Goal: Transaction & Acquisition: Purchase product/service

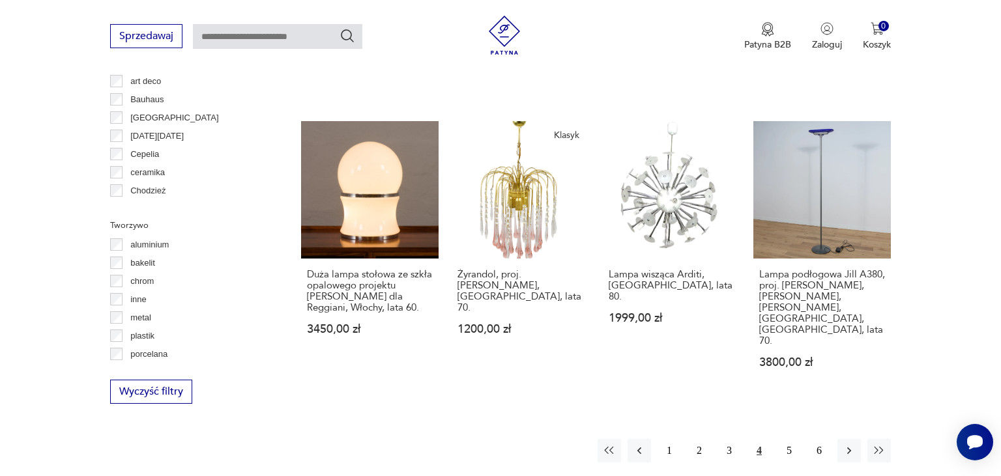
scroll to position [1322, 0]
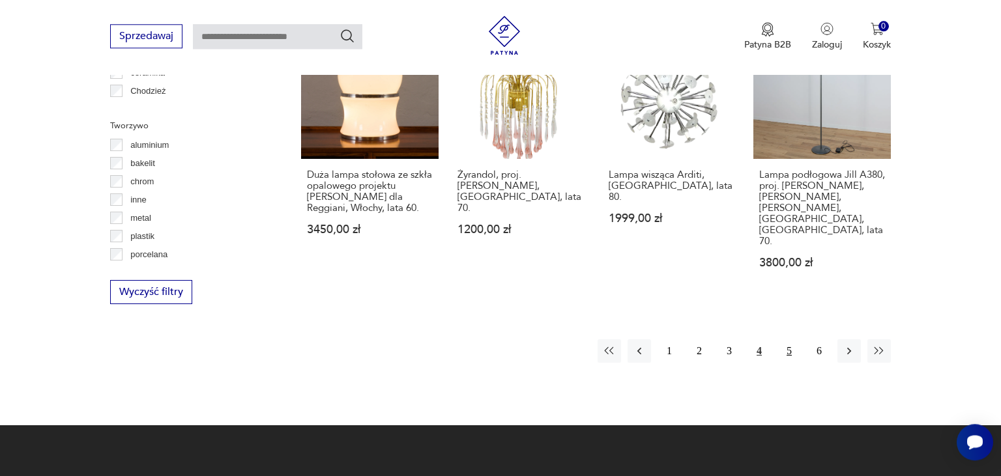
click at [791, 340] on button "5" at bounding box center [789, 351] width 23 height 23
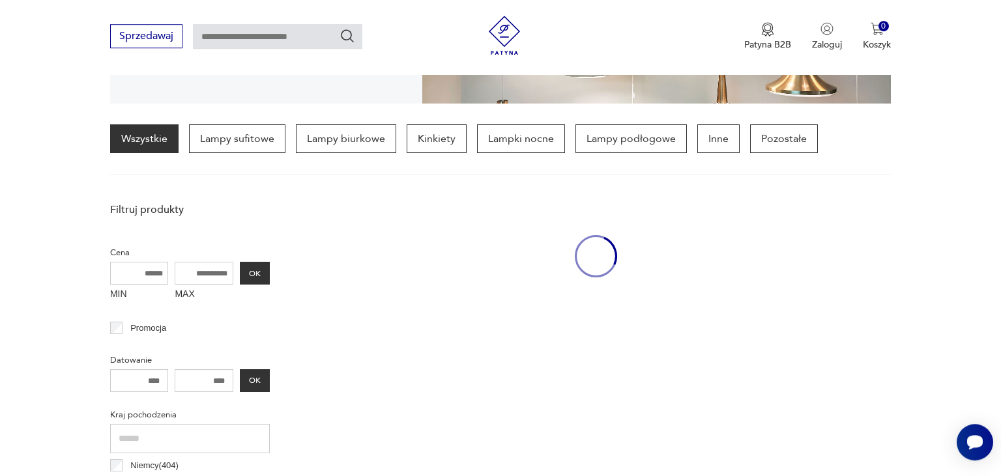
scroll to position [306, 0]
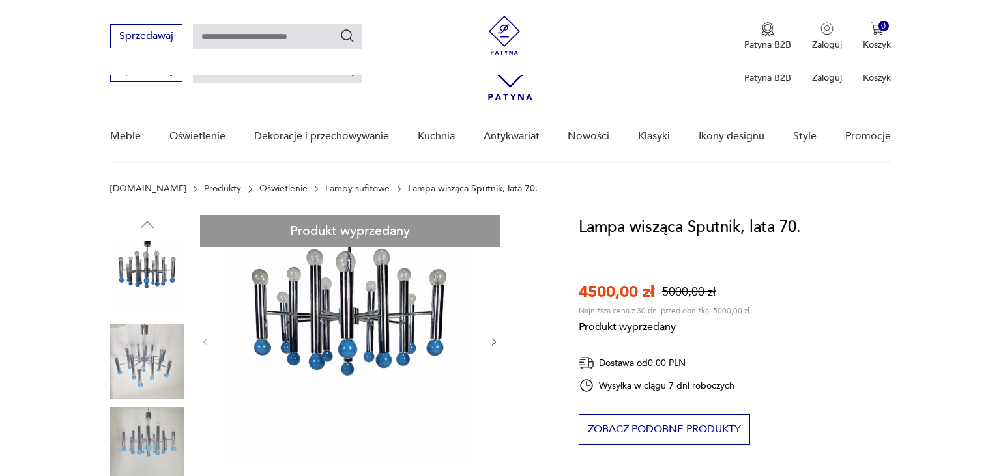
scroll to position [138, 0]
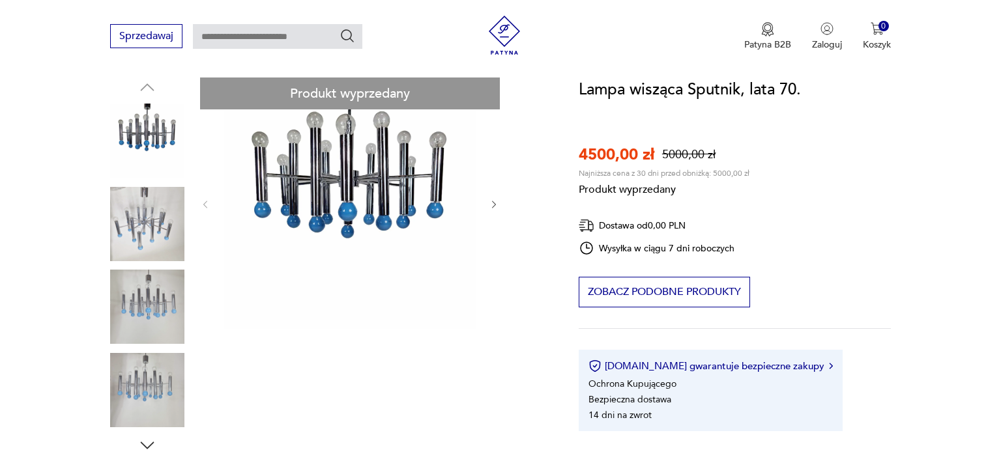
click at [493, 204] on div "Produkt wyprzedany Opis produktu Lampa wisząca Sputnik z lat 70. Posiada 25 pun…" at bounding box center [328, 439] width 437 height 722
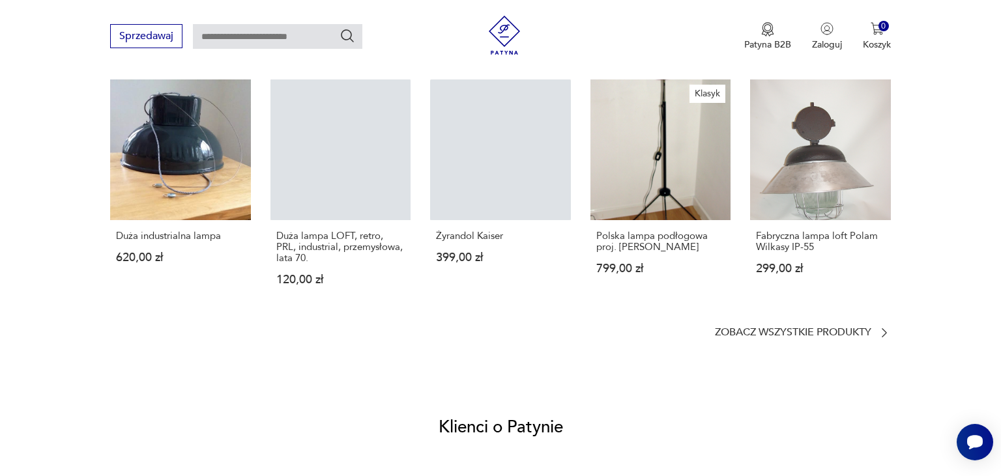
scroll to position [0, 0]
click at [454, 235] on p "Żyrandol Kaiser" at bounding box center [500, 236] width 129 height 11
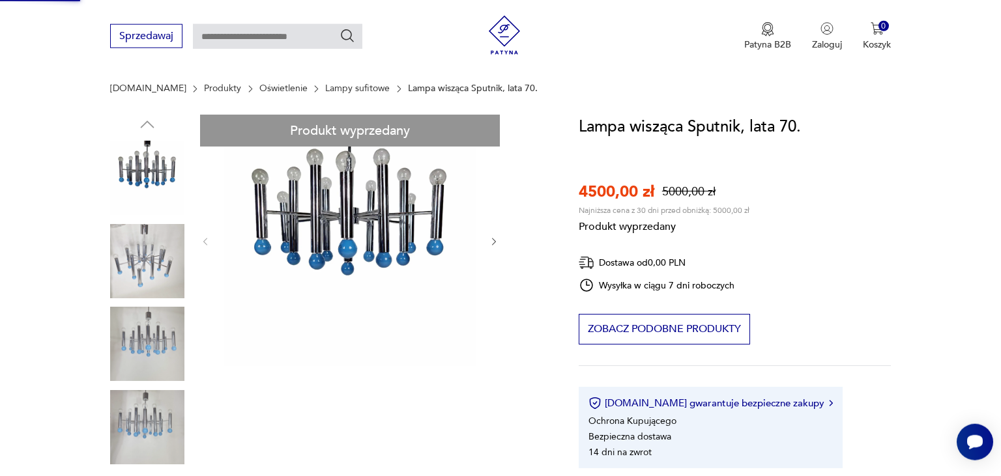
scroll to position [18, 0]
